Goal: Task Accomplishment & Management: Manage account settings

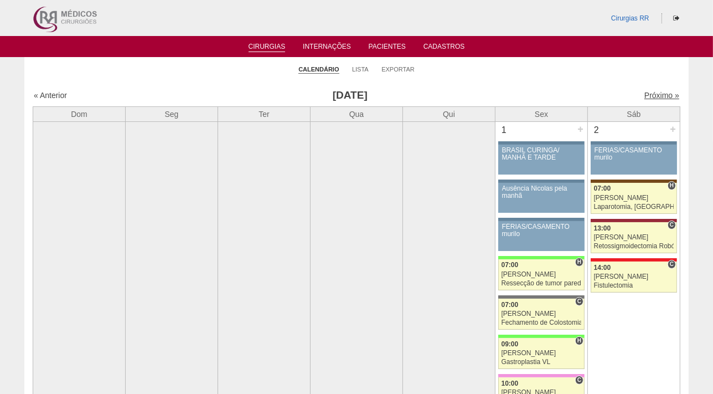
click at [648, 97] on link "Próximo »" at bounding box center [662, 95] width 35 height 9
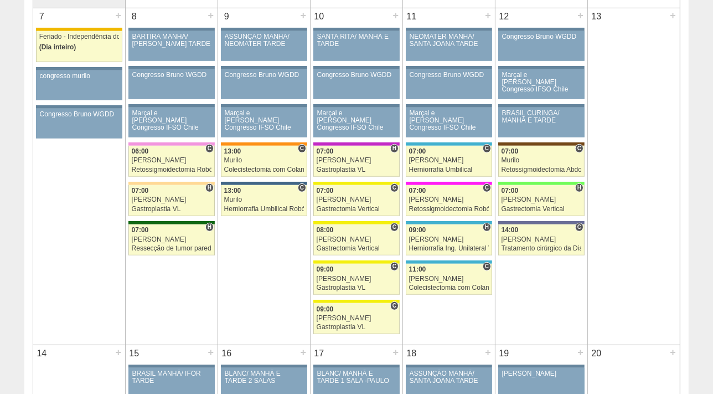
scroll to position [540, 0]
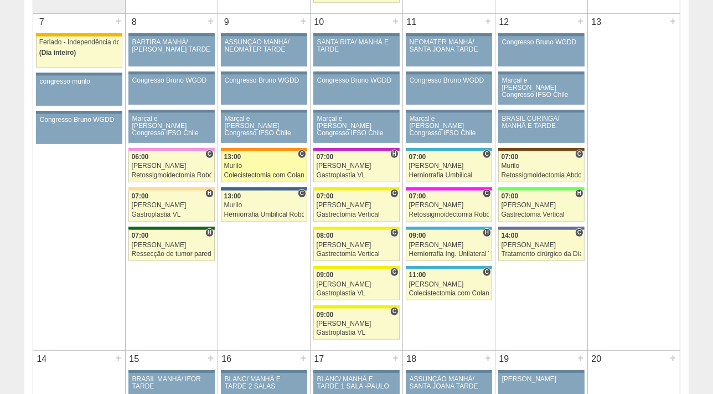
click at [265, 162] on div "Murilo" at bounding box center [264, 165] width 80 height 7
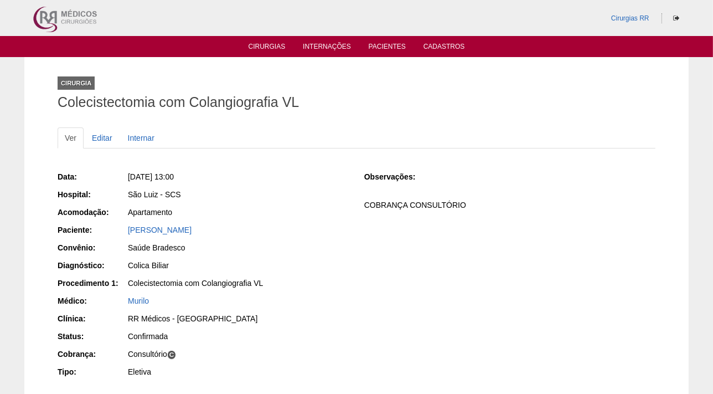
drag, startPoint x: 292, startPoint y: 227, endPoint x: 124, endPoint y: 225, distance: 167.8
click at [124, 225] on div "Paciente: Evelin De Assis Figueiredo Russo" at bounding box center [203, 231] width 291 height 14
copy div "Paciente: Evelin De Assis Figueiredo Russo"
click at [105, 135] on link "Editar" at bounding box center [102, 137] width 35 height 21
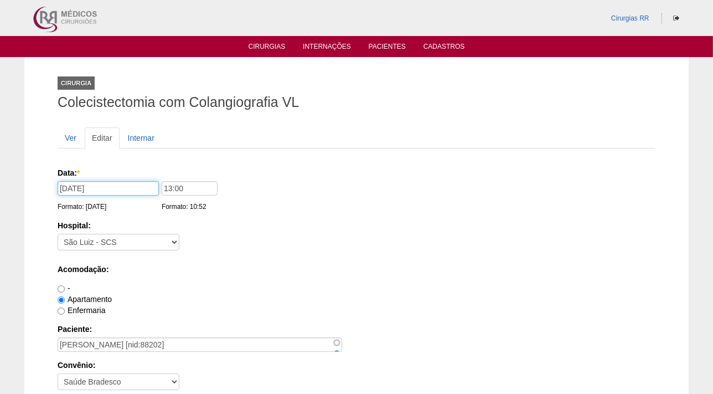
click at [112, 189] on input "[DATE]" at bounding box center [108, 188] width 101 height 14
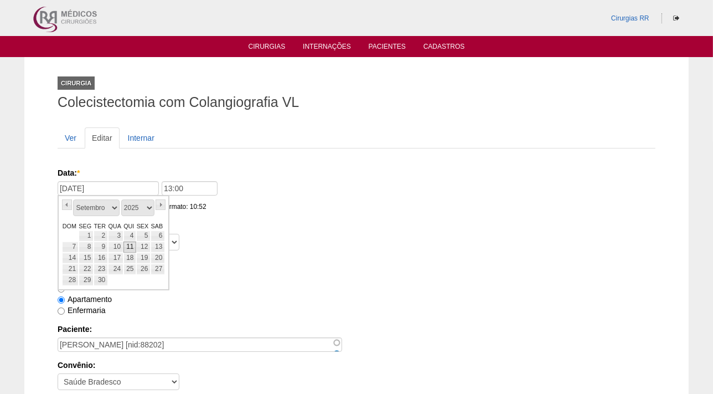
click at [131, 248] on link "11" at bounding box center [130, 246] width 13 height 11
type input "11/09/2025"
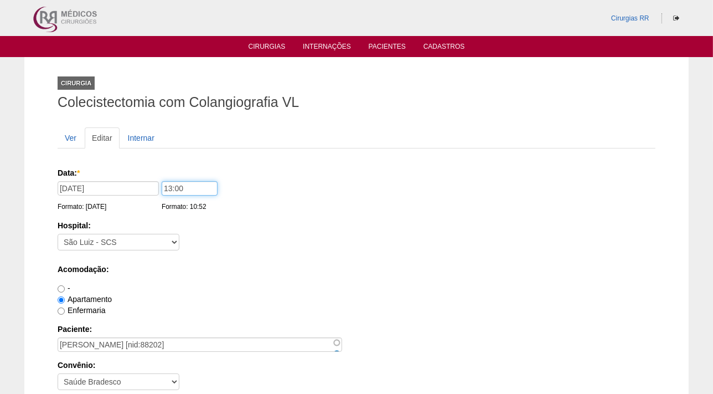
drag, startPoint x: 192, startPoint y: 187, endPoint x: 157, endPoint y: 187, distance: 34.9
click at [157, 178] on div "Data: * 11/09/2025 Formato: 18/08/2025 13:00 Formato: 10:52" at bounding box center [355, 172] width 594 height 11
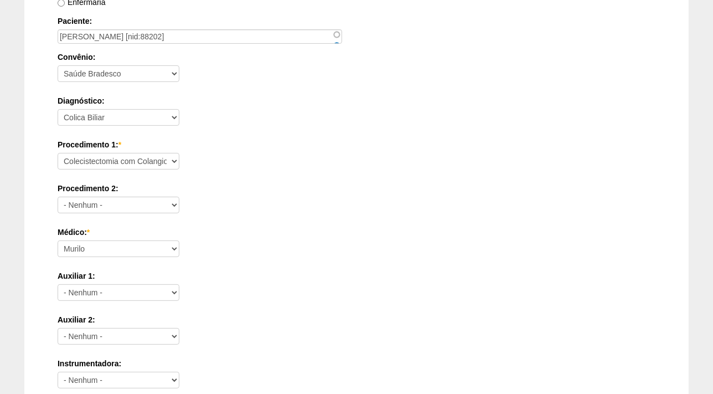
scroll to position [1032, 0]
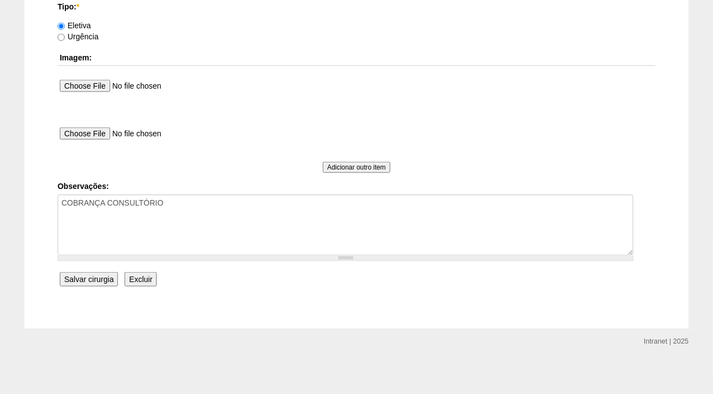
type input "12:00"
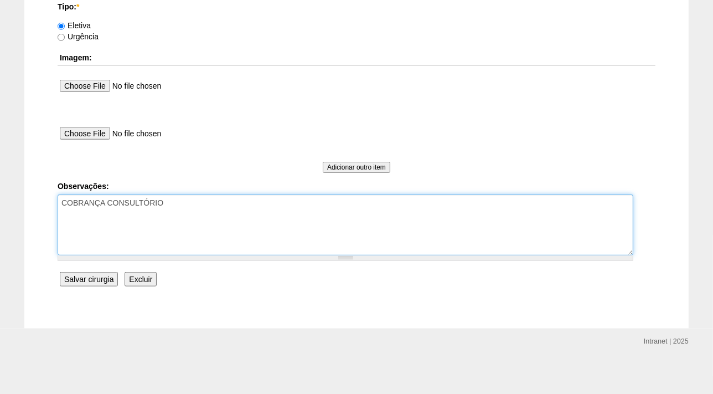
click at [196, 207] on textarea "COBRANÇA CONSULTÓRIO" at bounding box center [346, 224] width 576 height 61
type textarea "COBRANÇA CONSULTÓRIO DR PEDE PARA TROCAR DATA DA CIRURGIA -18/08"
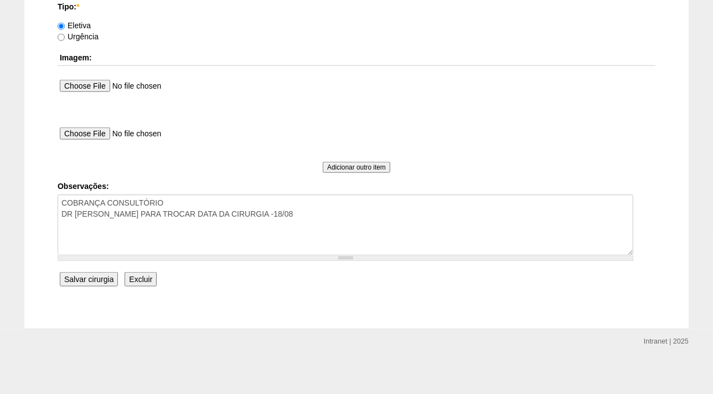
click at [89, 275] on input "Salvar cirurgia" at bounding box center [89, 279] width 58 height 14
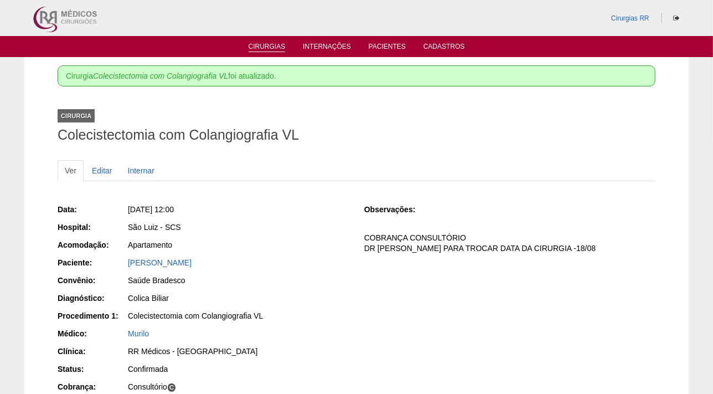
click at [265, 45] on link "Cirurgias" at bounding box center [267, 47] width 37 height 9
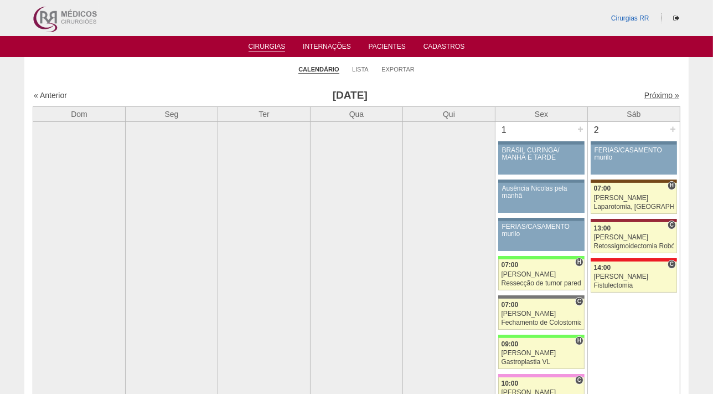
click at [651, 95] on link "Próximo »" at bounding box center [662, 95] width 35 height 9
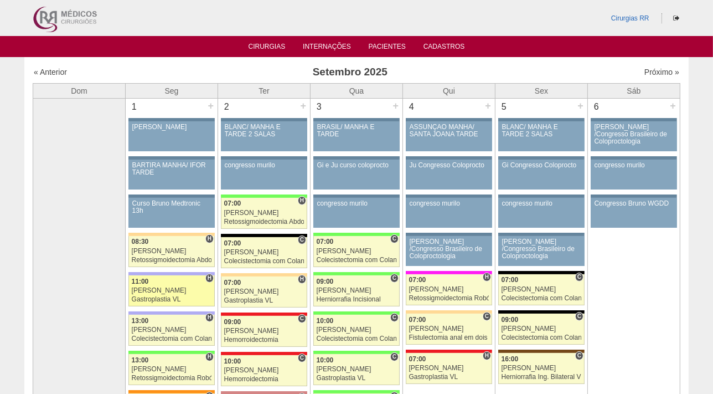
click at [152, 289] on div "[PERSON_NAME]" at bounding box center [172, 290] width 80 height 7
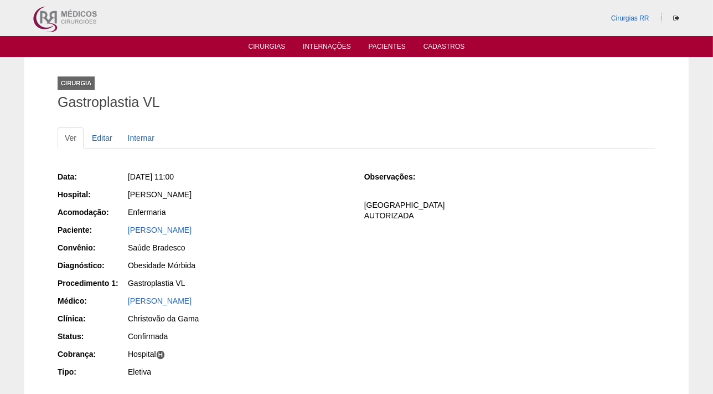
drag, startPoint x: 227, startPoint y: 230, endPoint x: 114, endPoint y: 227, distance: 112.5
click at [114, 227] on div "Paciente: [PERSON_NAME]" at bounding box center [203, 231] width 291 height 14
copy div "Paciente: [PERSON_NAME]"
drag, startPoint x: 240, startPoint y: 175, endPoint x: 146, endPoint y: 179, distance: 93.7
click at [146, 179] on div "[DATE] 11:00" at bounding box center [238, 176] width 221 height 11
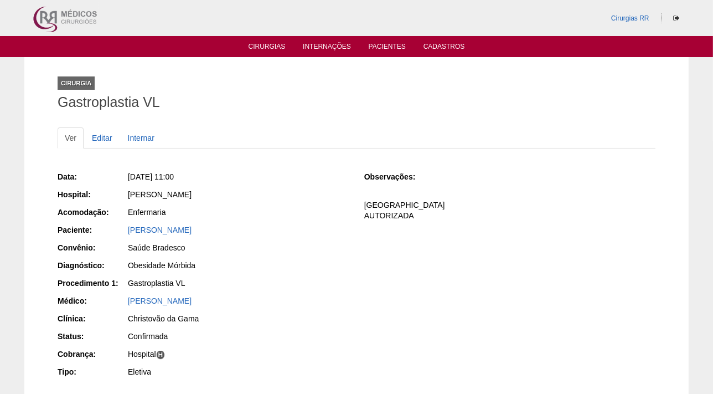
copy span "[DATE] 11:00"
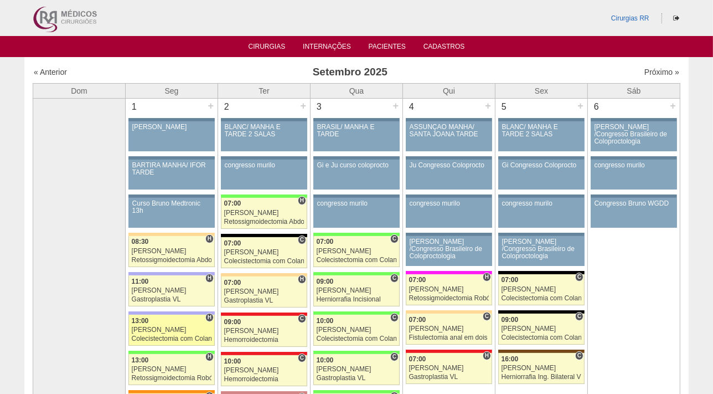
click at [153, 335] on div "Colecistectomia com Colangiografia VL" at bounding box center [172, 338] width 80 height 7
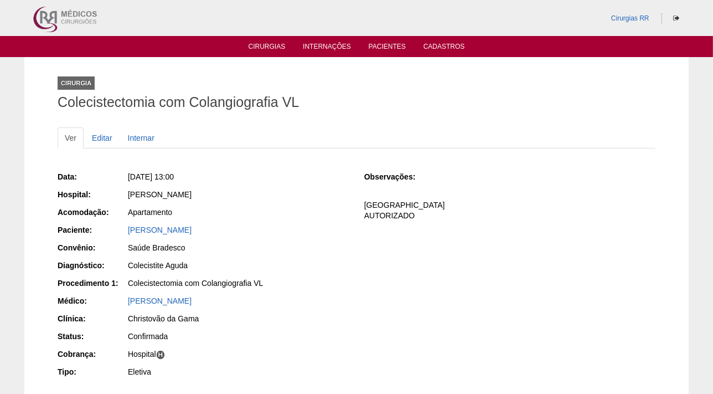
drag, startPoint x: 255, startPoint y: 223, endPoint x: 115, endPoint y: 233, distance: 140.5
click at [115, 233] on div "Paciente: [PERSON_NAME]" at bounding box center [203, 231] width 291 height 14
copy div "Paciente: [PERSON_NAME]"
drag, startPoint x: 218, startPoint y: 174, endPoint x: 145, endPoint y: 176, distance: 73.1
click at [145, 176] on div "[DATE] 13:00" at bounding box center [238, 176] width 221 height 11
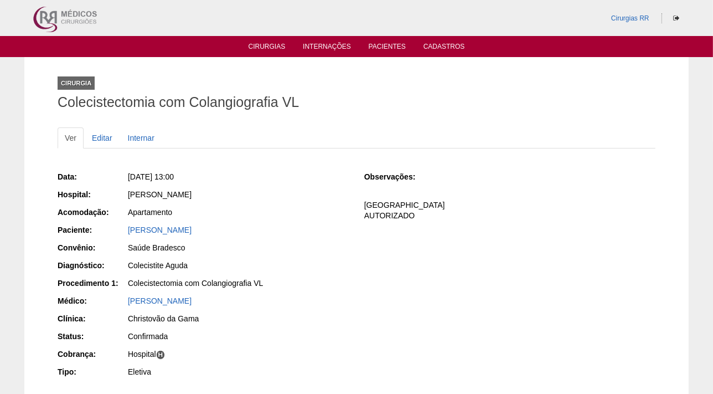
copy span "[DATE] 13:00"
click at [259, 50] on link "Cirurgias" at bounding box center [267, 47] width 37 height 9
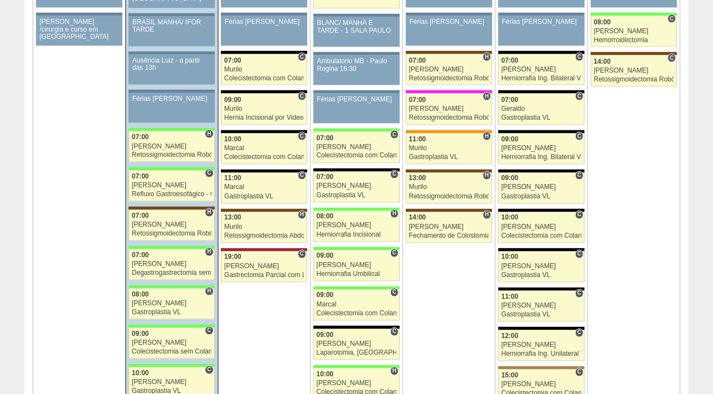
scroll to position [1814, 0]
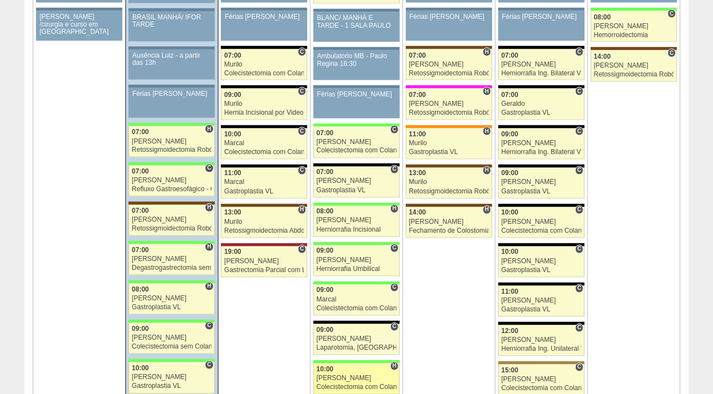
click at [347, 375] on div "[PERSON_NAME]" at bounding box center [357, 378] width 80 height 7
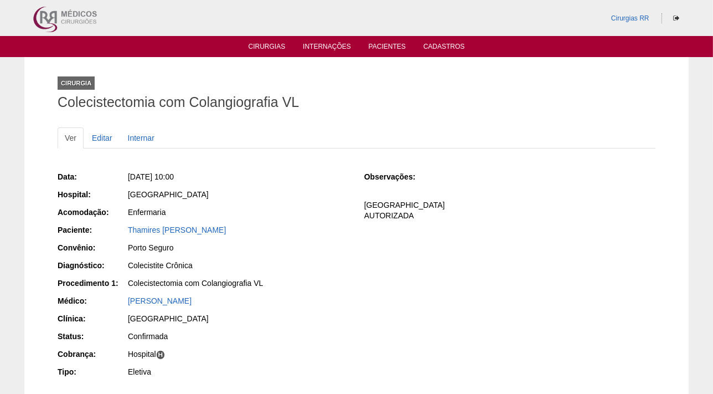
drag, startPoint x: 223, startPoint y: 230, endPoint x: 124, endPoint y: 230, distance: 98.6
click at [124, 230] on div "Paciente: Thamires Maria de Lira" at bounding box center [203, 231] width 291 height 14
copy div "Paciente: Thamires Maria de Lira"
click at [105, 137] on link "Editar" at bounding box center [102, 137] width 35 height 21
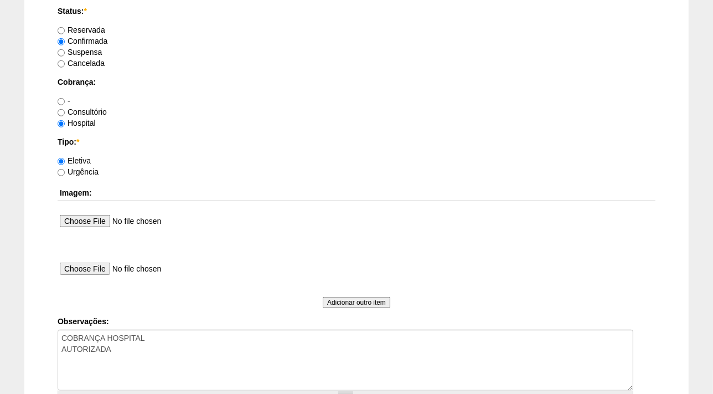
scroll to position [902, 0]
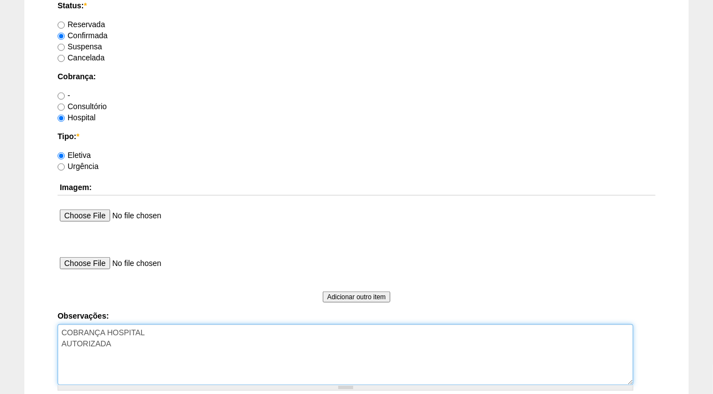
click at [130, 342] on textarea "COBRANÇA HOSPITAL AUTORIZADA" at bounding box center [346, 354] width 576 height 61
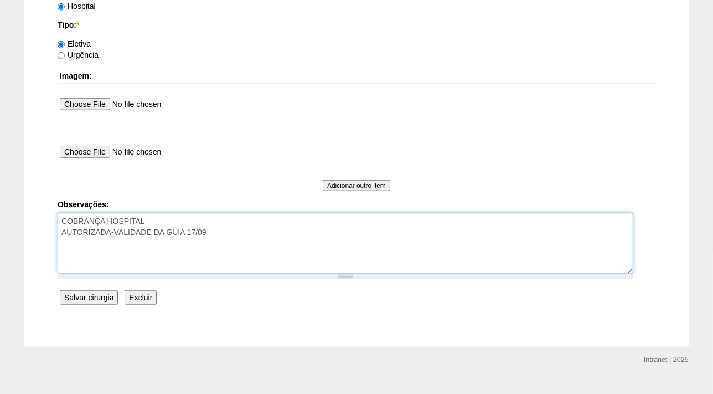
scroll to position [1032, 0]
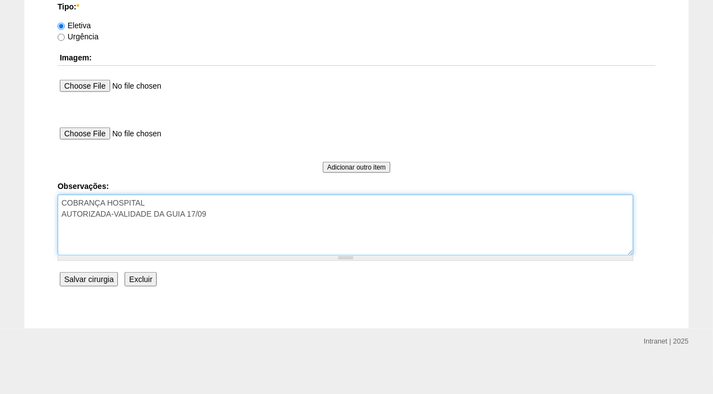
type textarea "COBRANÇA HOSPITAL AUTORIZADA-VALIDADE DA GUIA 17/09"
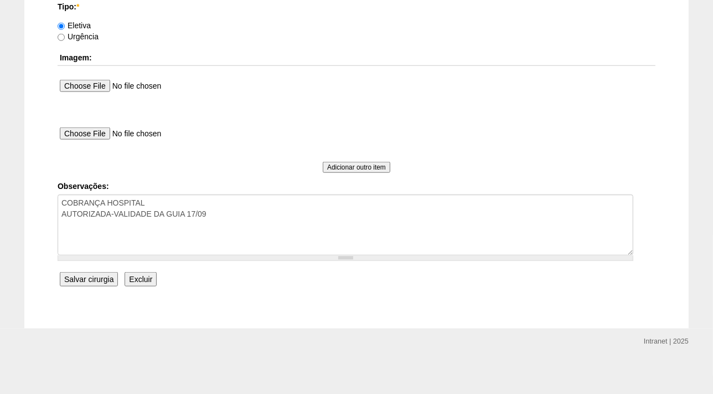
click at [85, 275] on input "Salvar cirurgia" at bounding box center [89, 279] width 58 height 14
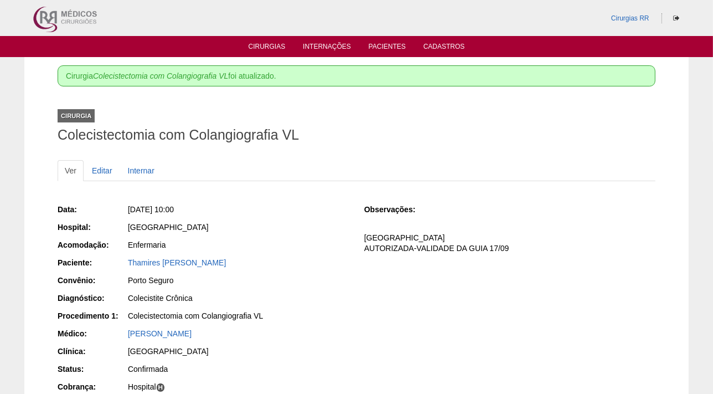
drag, startPoint x: 243, startPoint y: 207, endPoint x: 142, endPoint y: 201, distance: 100.4
click at [142, 201] on div "Data: [DATE] 10:00 Hospital: [GEOGRAPHIC_DATA] Acomodação: Enfermaria Paciente:…" at bounding box center [203, 308] width 291 height 217
copy span ", [DATE] 10:00"
click at [265, 44] on link "Cirurgias" at bounding box center [267, 47] width 37 height 9
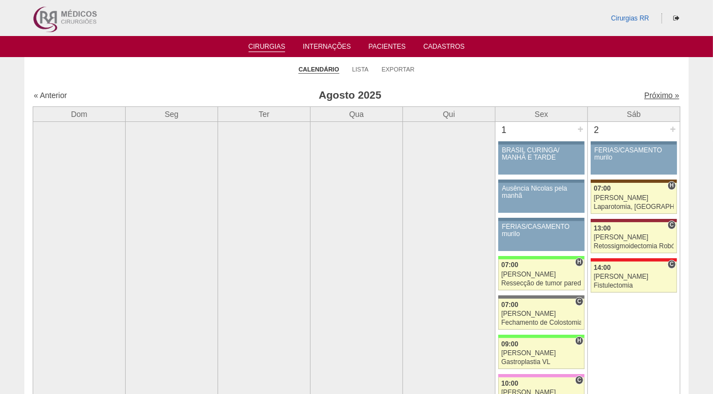
click at [645, 91] on link "Próximo »" at bounding box center [662, 95] width 35 height 9
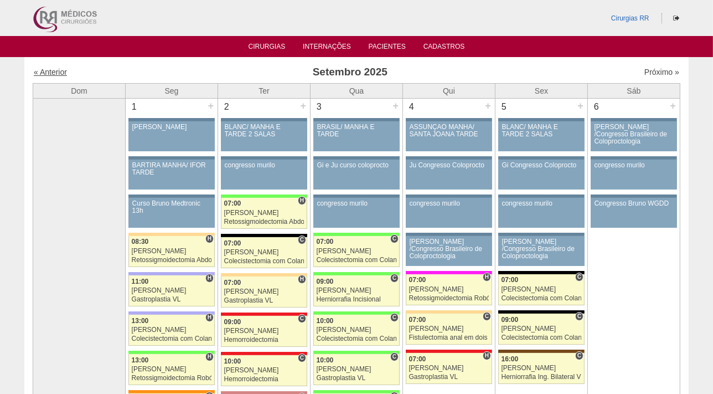
click at [57, 72] on link "« Anterior" at bounding box center [50, 72] width 33 height 9
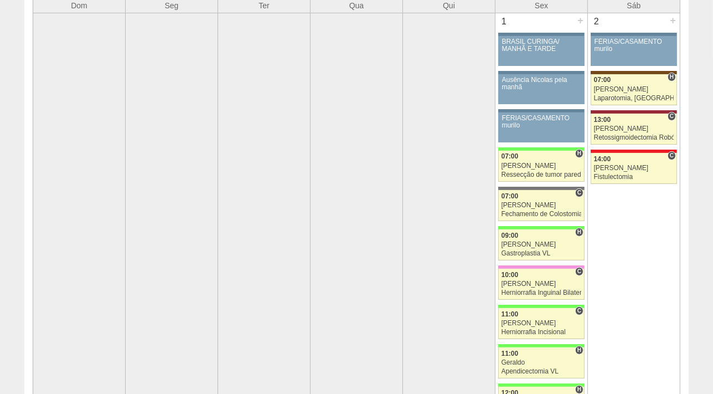
scroll to position [19, 0]
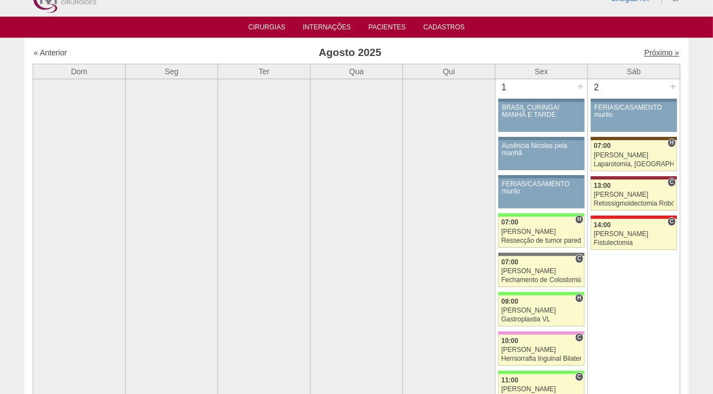
click at [652, 52] on link "Próximo »" at bounding box center [662, 52] width 35 height 9
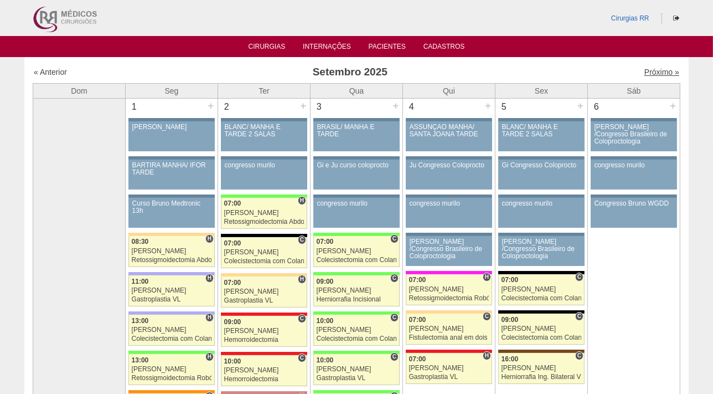
click at [650, 77] on div "Próximo »" at bounding box center [602, 71] width 155 height 11
click at [650, 71] on link "Próximo »" at bounding box center [662, 72] width 35 height 9
